Goal: Entertainment & Leisure: Consume media (video, audio)

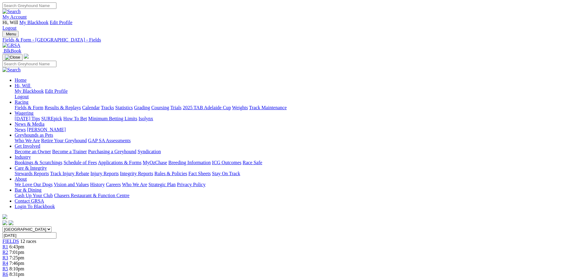
scroll to position [335, 0]
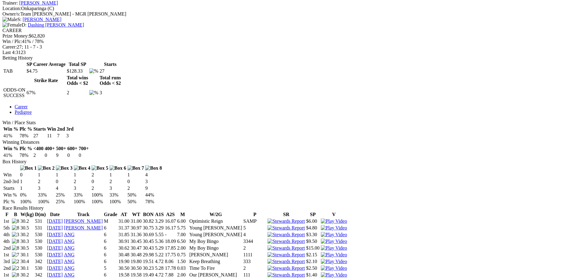
scroll to position [305, 0]
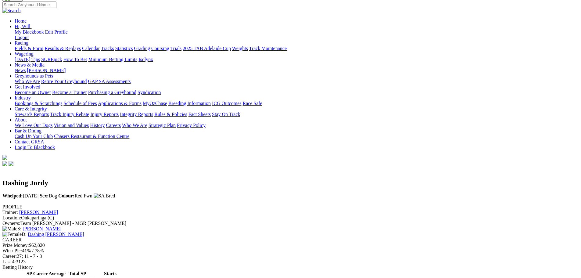
scroll to position [183, 0]
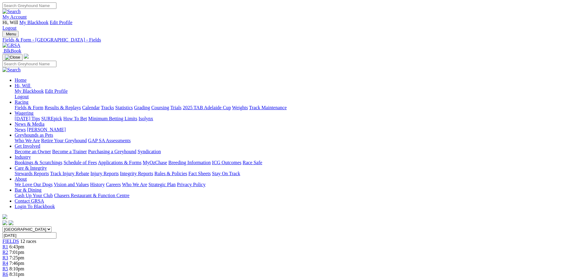
scroll to position [701, 0]
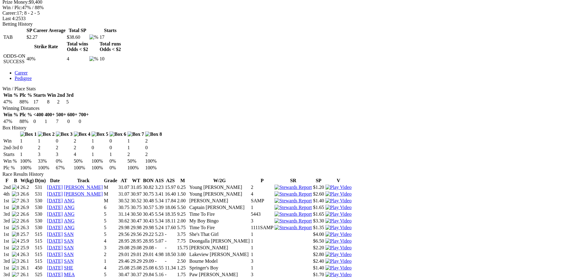
scroll to position [305, 0]
